Goal: Check status: Check status

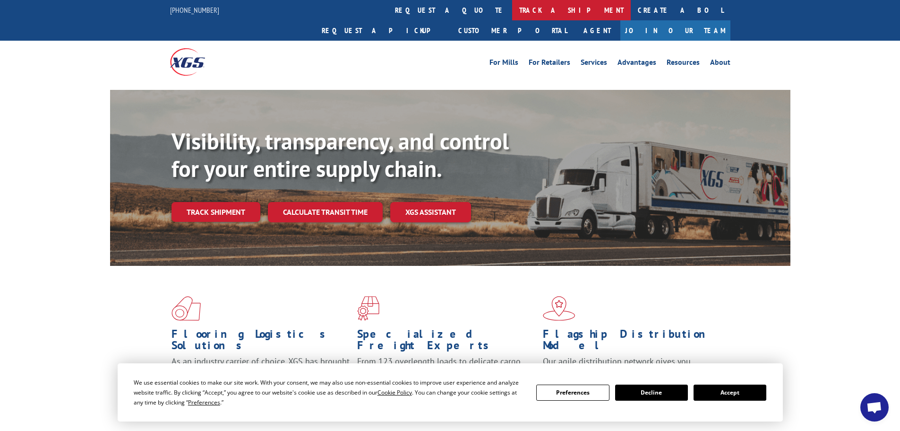
click at [512, 15] on link "track a shipment" at bounding box center [571, 10] width 119 height 20
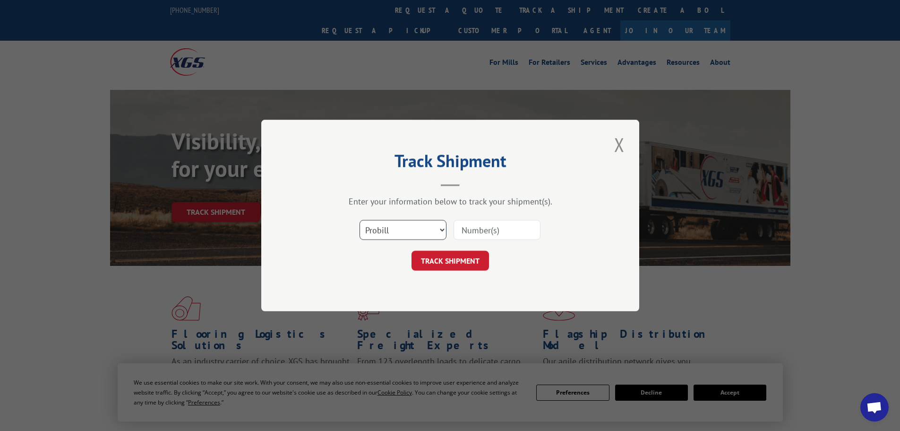
click at [421, 238] on select "Select category... Probill BOL PO" at bounding box center [403, 230] width 87 height 20
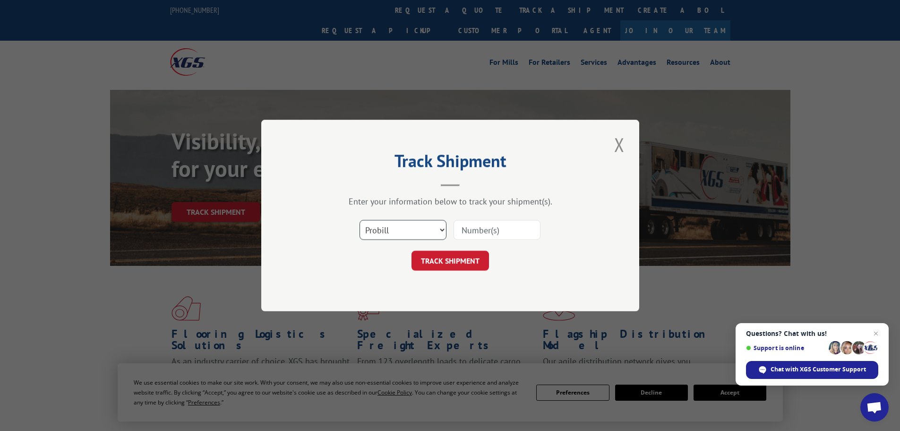
select select "bol"
click at [360, 220] on select "Select category... Probill BOL PO" at bounding box center [403, 230] width 87 height 20
click at [476, 225] on input at bounding box center [497, 230] width 87 height 20
type input "17308454"
click at [412, 250] on button "TRACK SHIPMENT" at bounding box center [451, 260] width 78 height 20
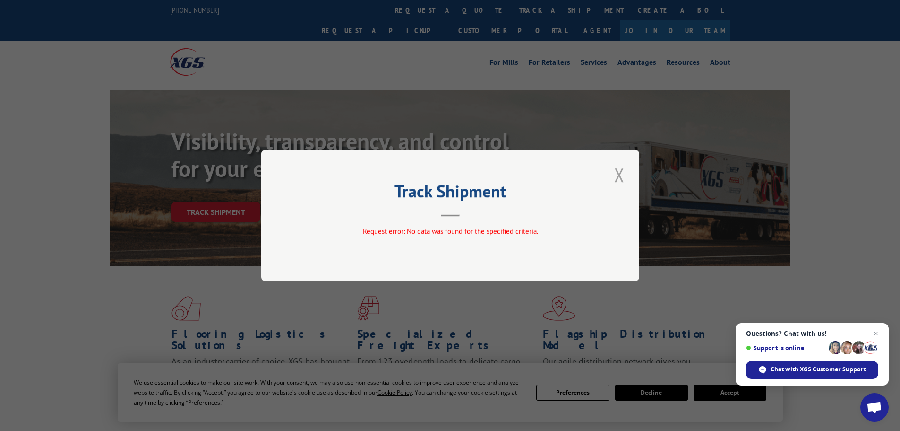
click at [624, 174] on button "Close modal" at bounding box center [620, 175] width 16 height 26
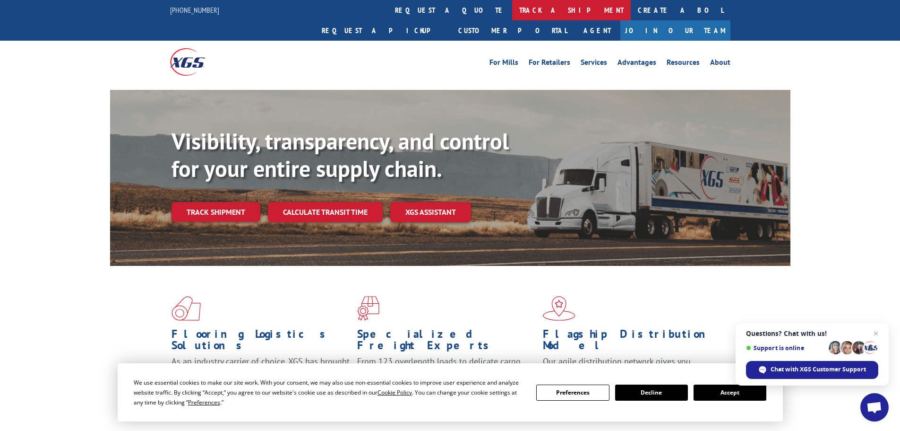
click at [512, 12] on link "track a shipment" at bounding box center [571, 10] width 119 height 20
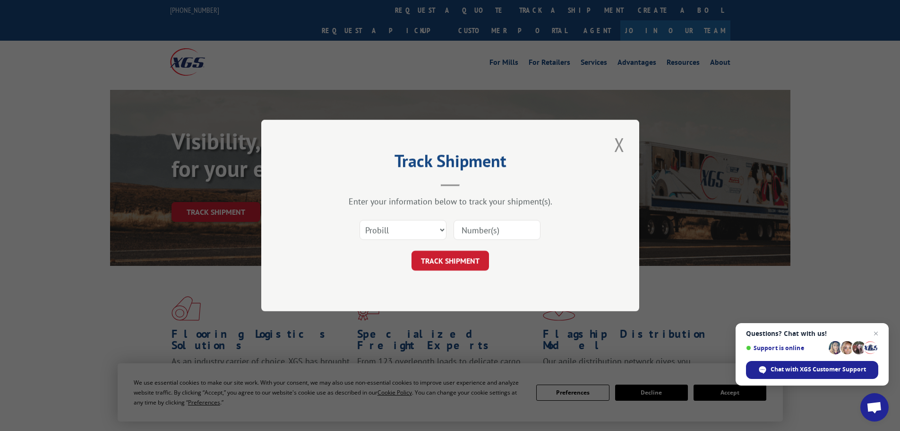
click at [490, 231] on input at bounding box center [497, 230] width 87 height 20
type input "17308454"
click at [412, 250] on button "TRACK SHIPMENT" at bounding box center [451, 260] width 78 height 20
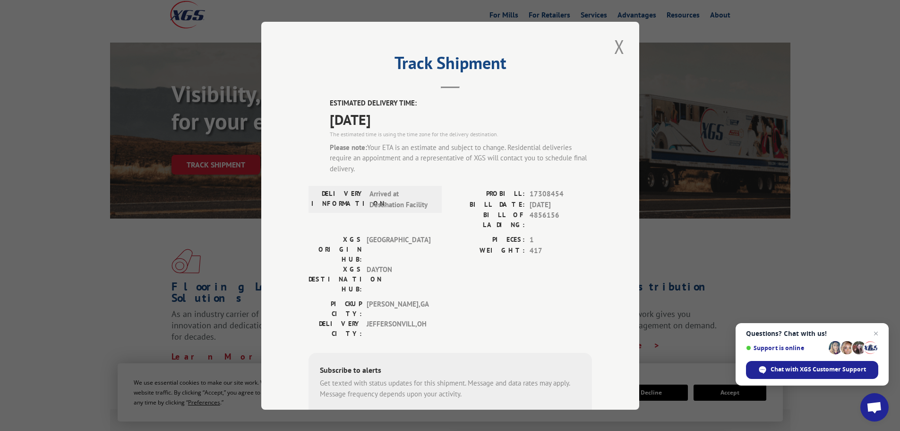
scroll to position [81, 0]
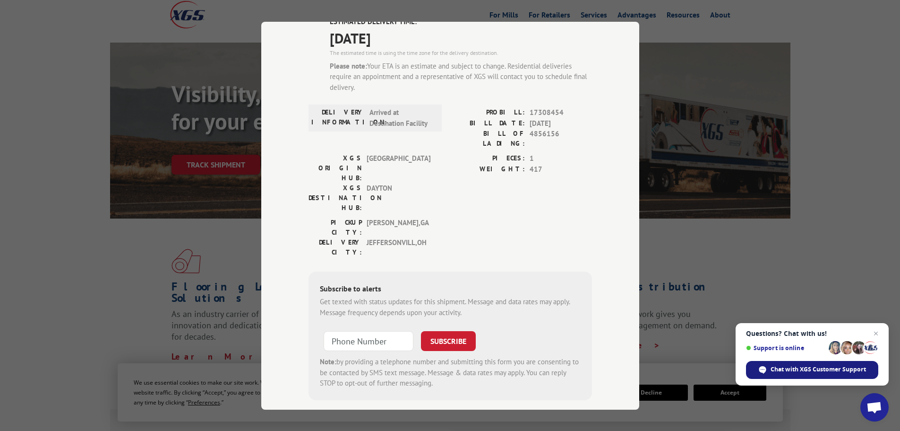
click at [843, 373] on span "Chat with XGS Customer Support" at bounding box center [812, 370] width 132 height 18
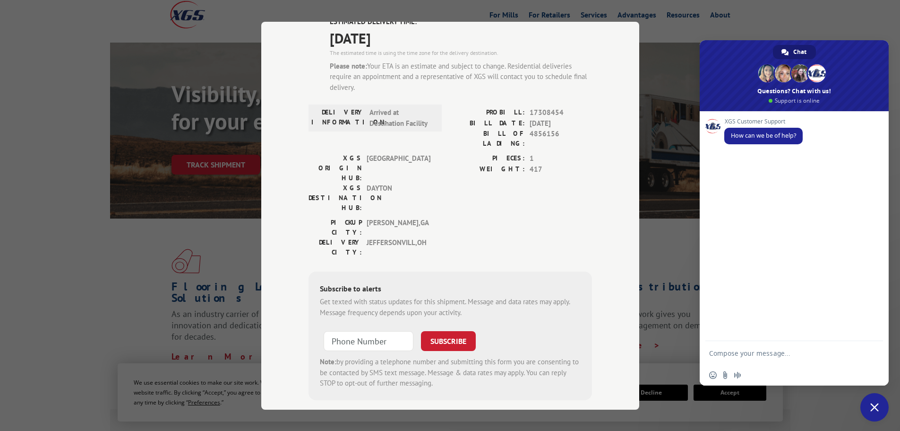
click at [788, 358] on textarea "Compose your message..." at bounding box center [784, 353] width 151 height 24
type textarea "tracking"
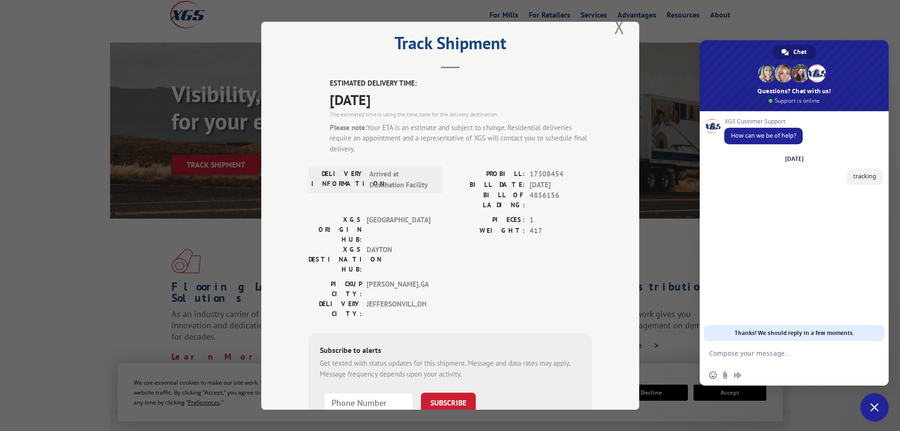
scroll to position [0, 0]
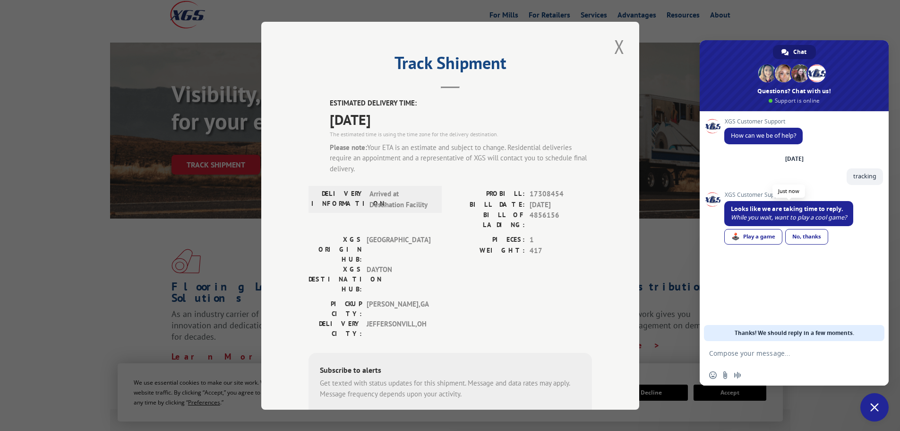
click at [613, 48] on button "Close modal" at bounding box center [620, 47] width 16 height 26
click at [613, 22] on li "Services" at bounding box center [594, 16] width 37 height 10
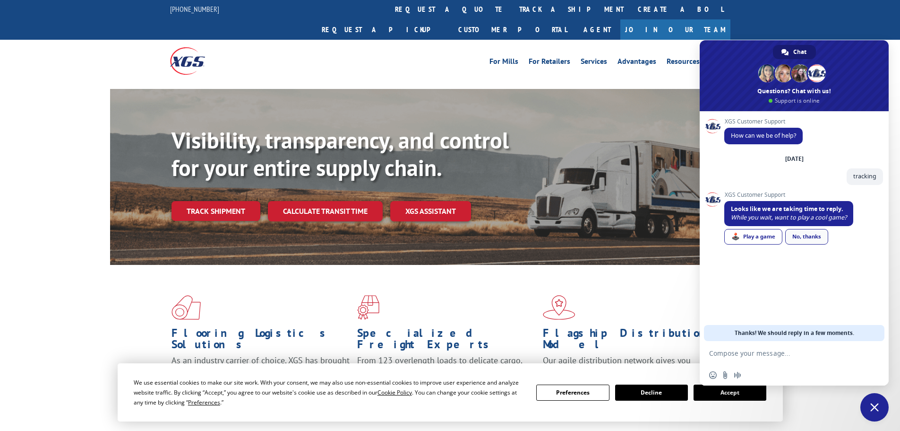
click at [809, 238] on link "No, thanks" at bounding box center [807, 237] width 43 height 16
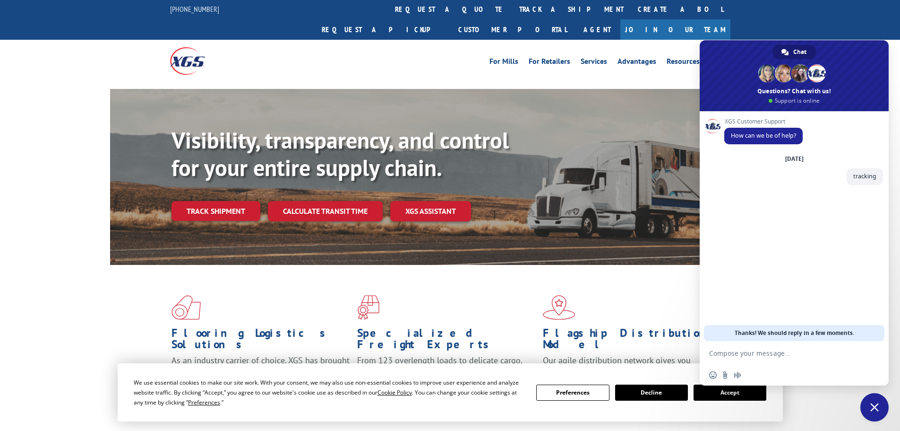
click at [410, 54] on div "For Mills For Retailers Services Advantages Resources About For Mills For Retai…" at bounding box center [520, 61] width 421 height 14
click at [733, 387] on button "Accept" at bounding box center [730, 392] width 73 height 16
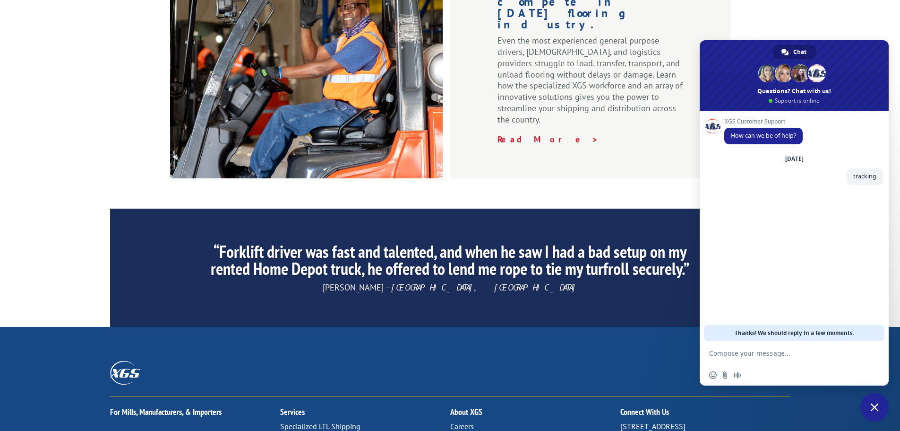
scroll to position [1440, 0]
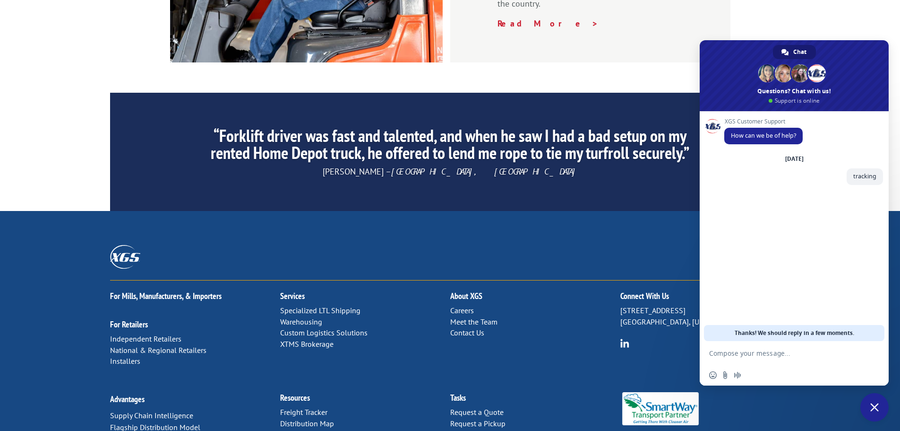
click at [477, 328] on link "Contact Us" at bounding box center [467, 332] width 34 height 9
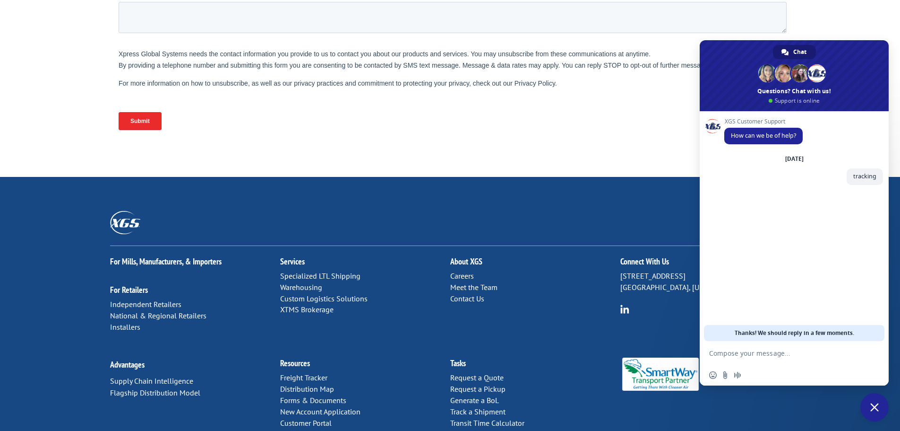
scroll to position [397, 0]
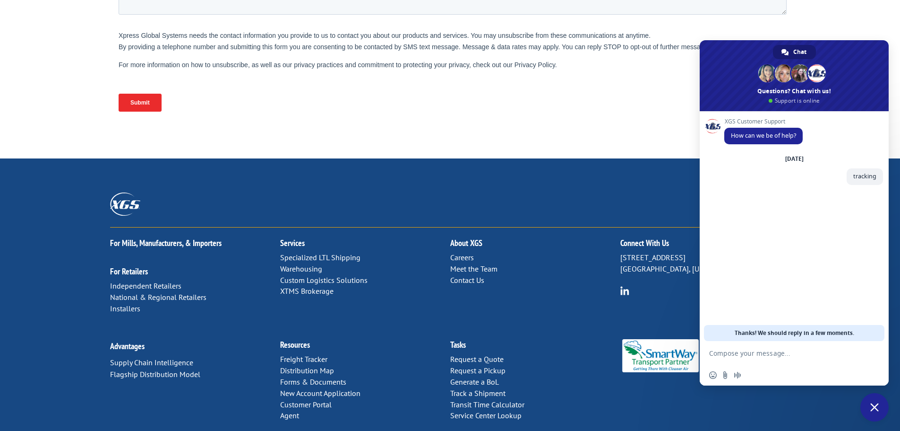
click at [871, 406] on span "Close chat" at bounding box center [875, 407] width 9 height 9
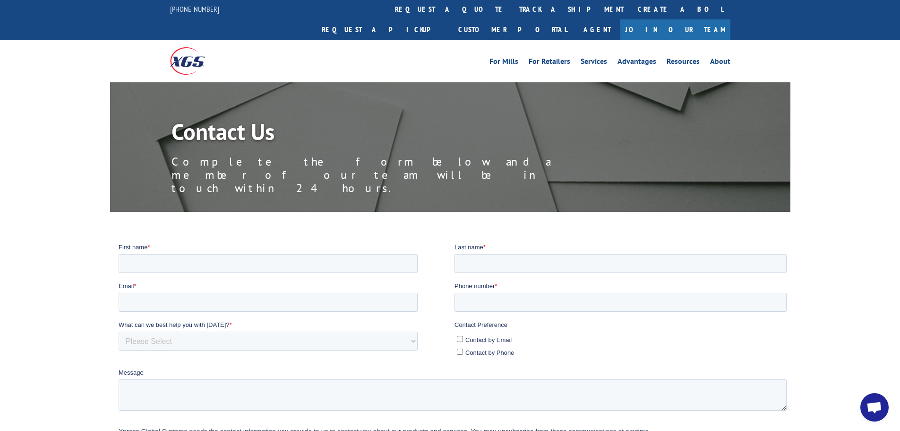
scroll to position [0, 0]
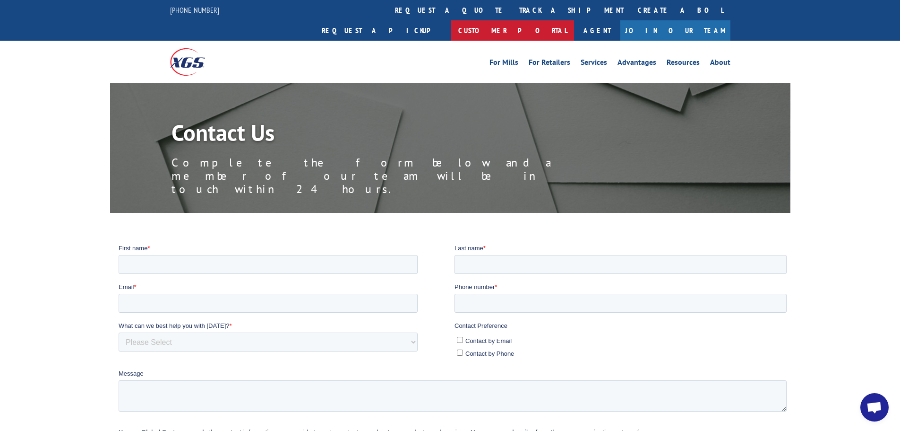
click at [574, 20] on link "Customer Portal" at bounding box center [512, 30] width 123 height 20
click at [621, 20] on link "Agent" at bounding box center [597, 30] width 46 height 20
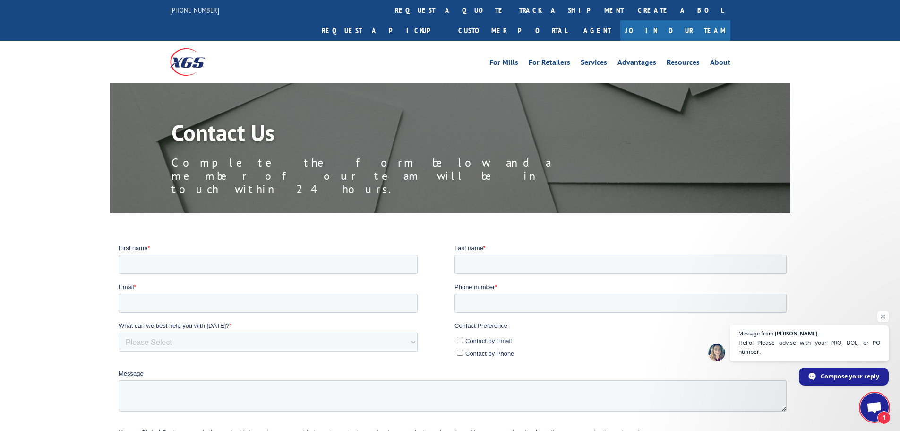
click at [886, 411] on span "1" at bounding box center [884, 417] width 13 height 13
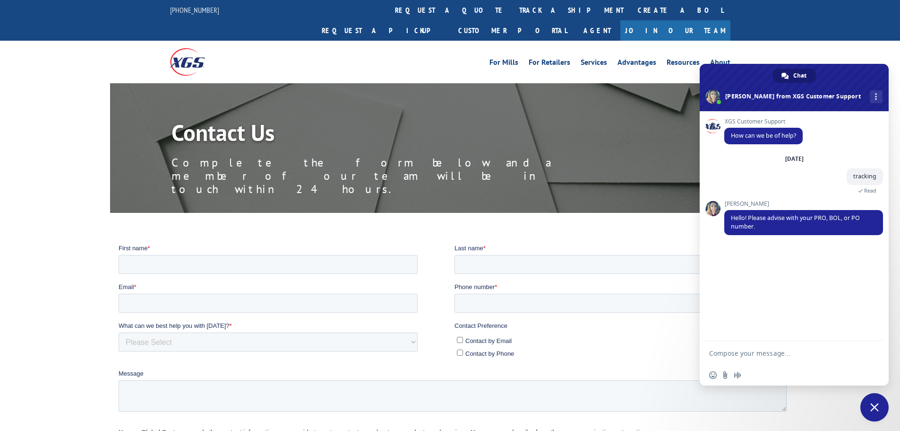
click at [734, 347] on textarea "Compose your message..." at bounding box center [784, 353] width 151 height 24
type textarea "17308454"
